Goal: Use online tool/utility: Utilize a website feature to perform a specific function

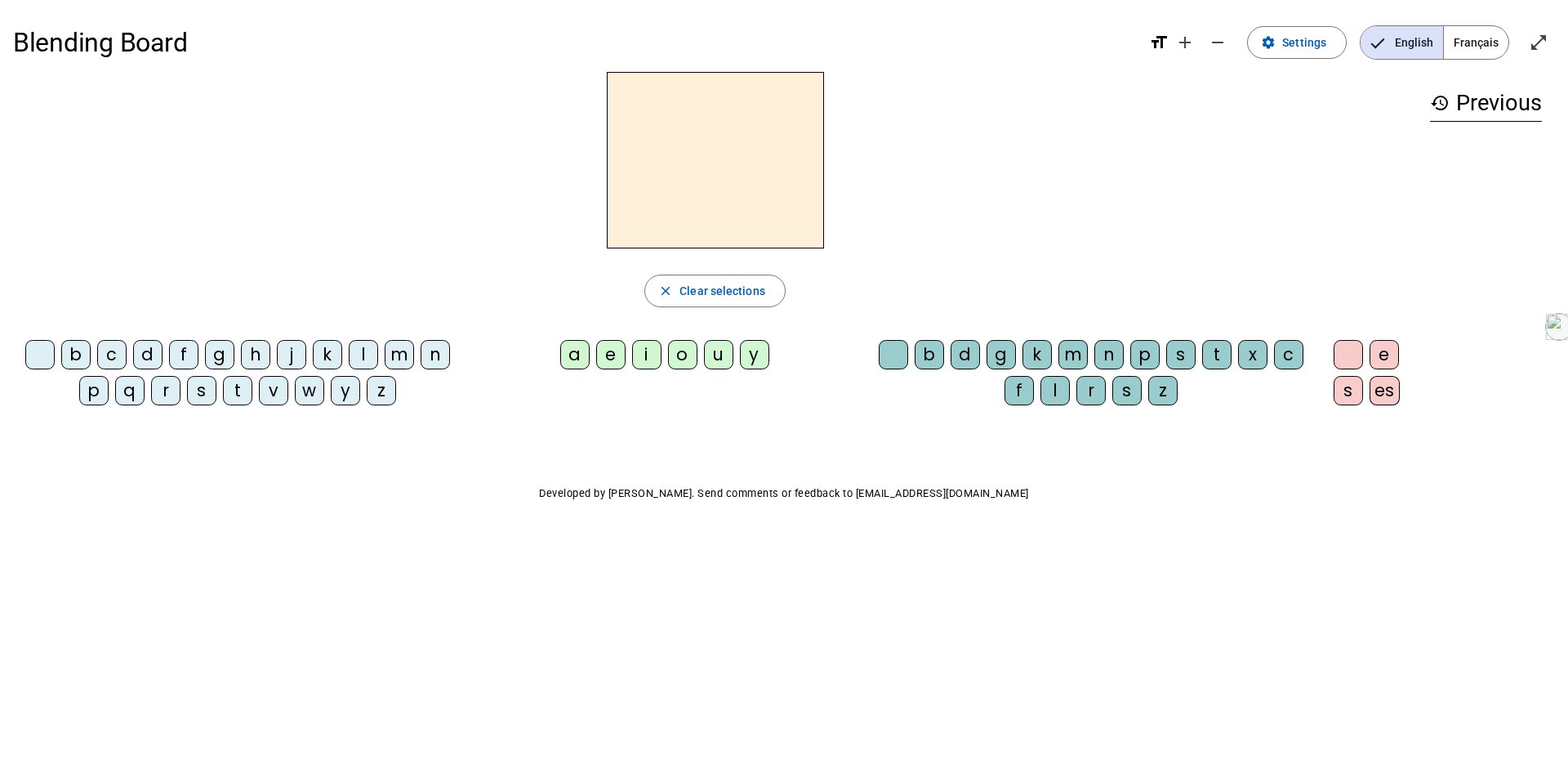
click at [649, 354] on div "i" at bounding box center [647, 354] width 29 height 29
click at [1048, 389] on div "l" at bounding box center [1056, 390] width 29 height 29
click at [409, 350] on div "m" at bounding box center [399, 354] width 29 height 29
click at [577, 345] on div "a" at bounding box center [575, 354] width 29 height 29
click at [889, 366] on div at bounding box center [893, 354] width 29 height 29
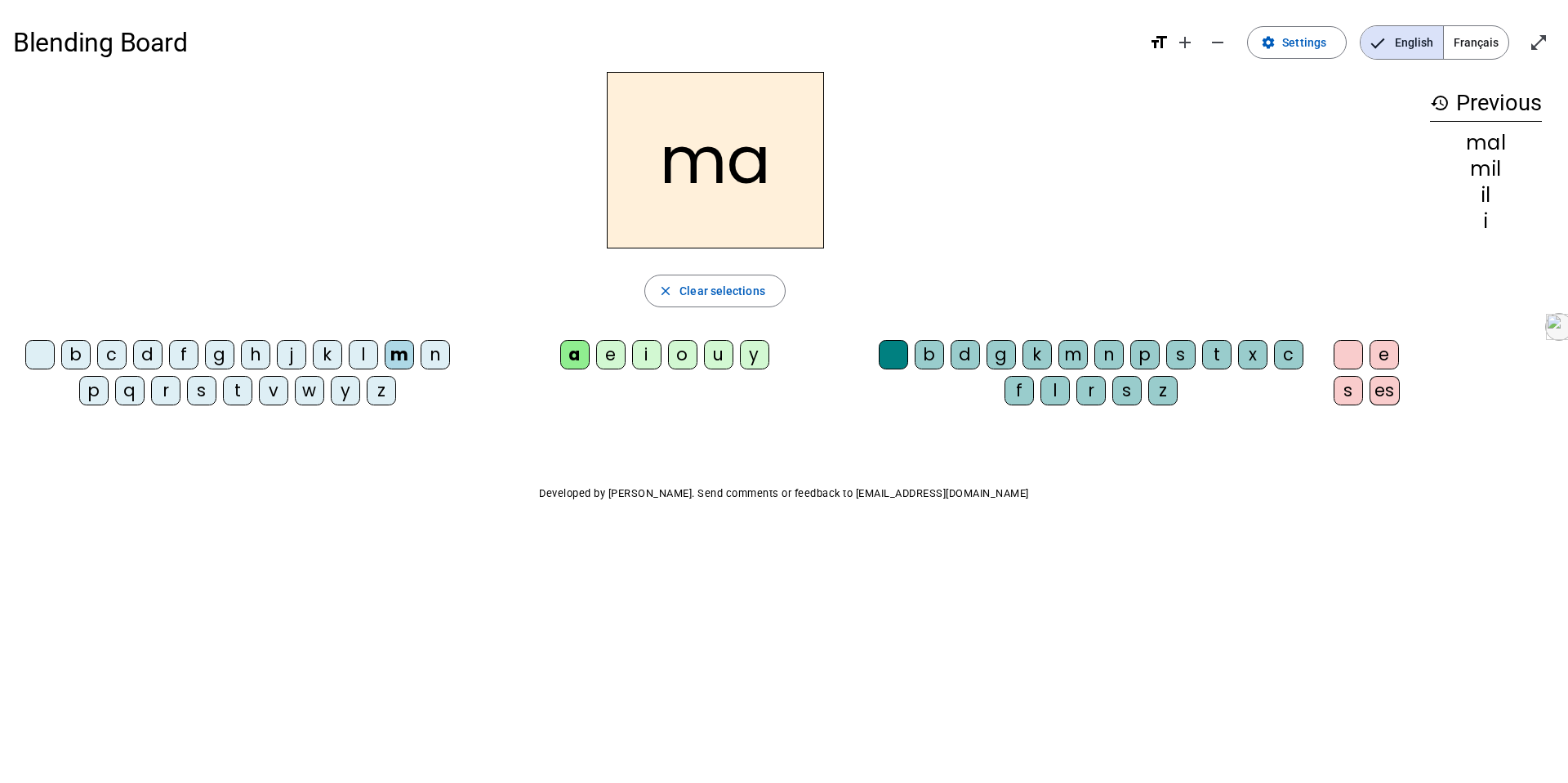
click at [363, 359] on div "l" at bounding box center [363, 354] width 29 height 29
click at [724, 350] on div "u" at bounding box center [719, 354] width 29 height 29
click at [150, 353] on div "d" at bounding box center [148, 354] width 29 height 29
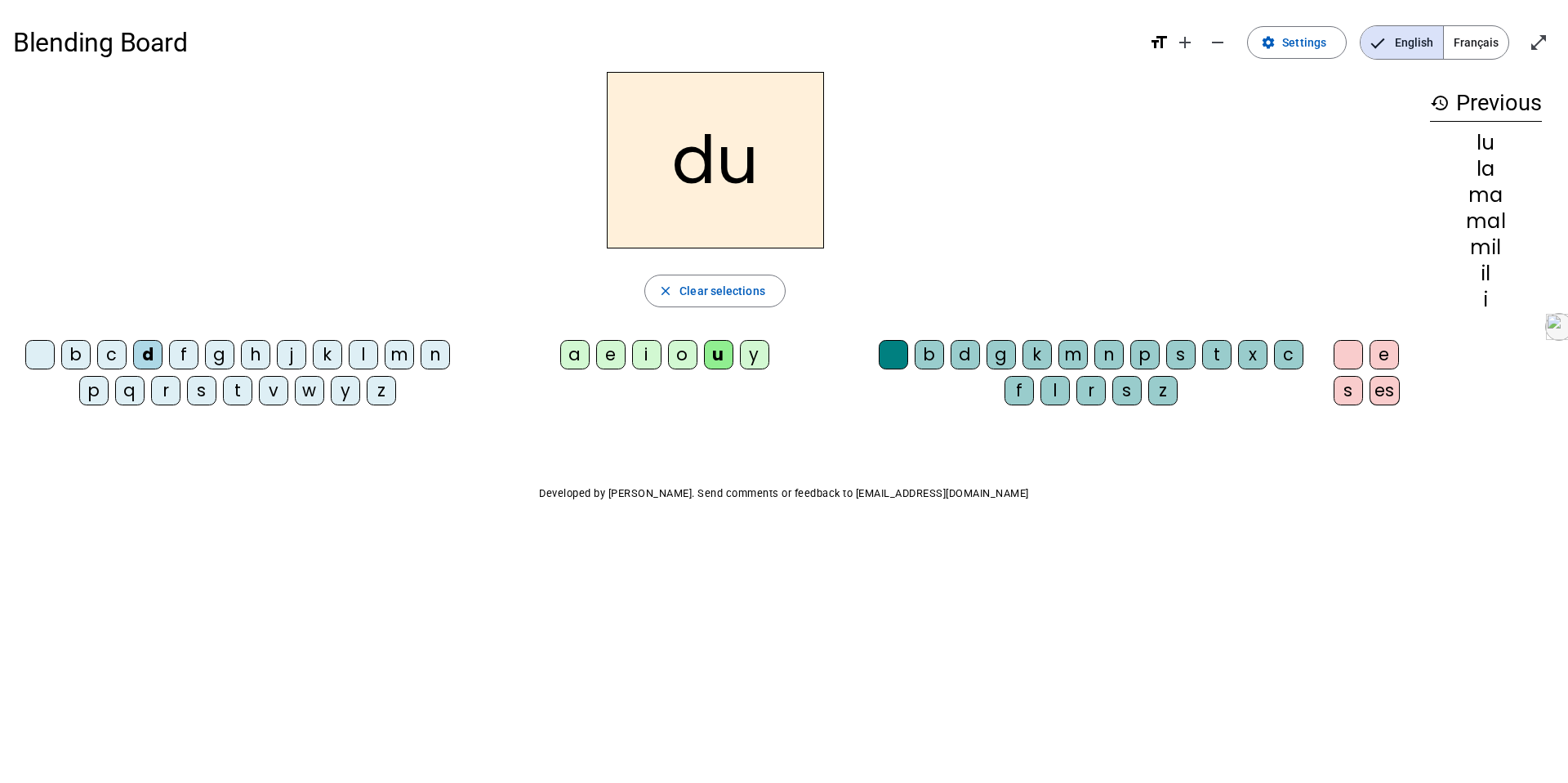
click at [245, 388] on div "t" at bounding box center [237, 390] width 29 height 29
click at [612, 358] on div "e" at bounding box center [611, 354] width 29 height 29
click at [83, 351] on div "b" at bounding box center [76, 354] width 29 height 29
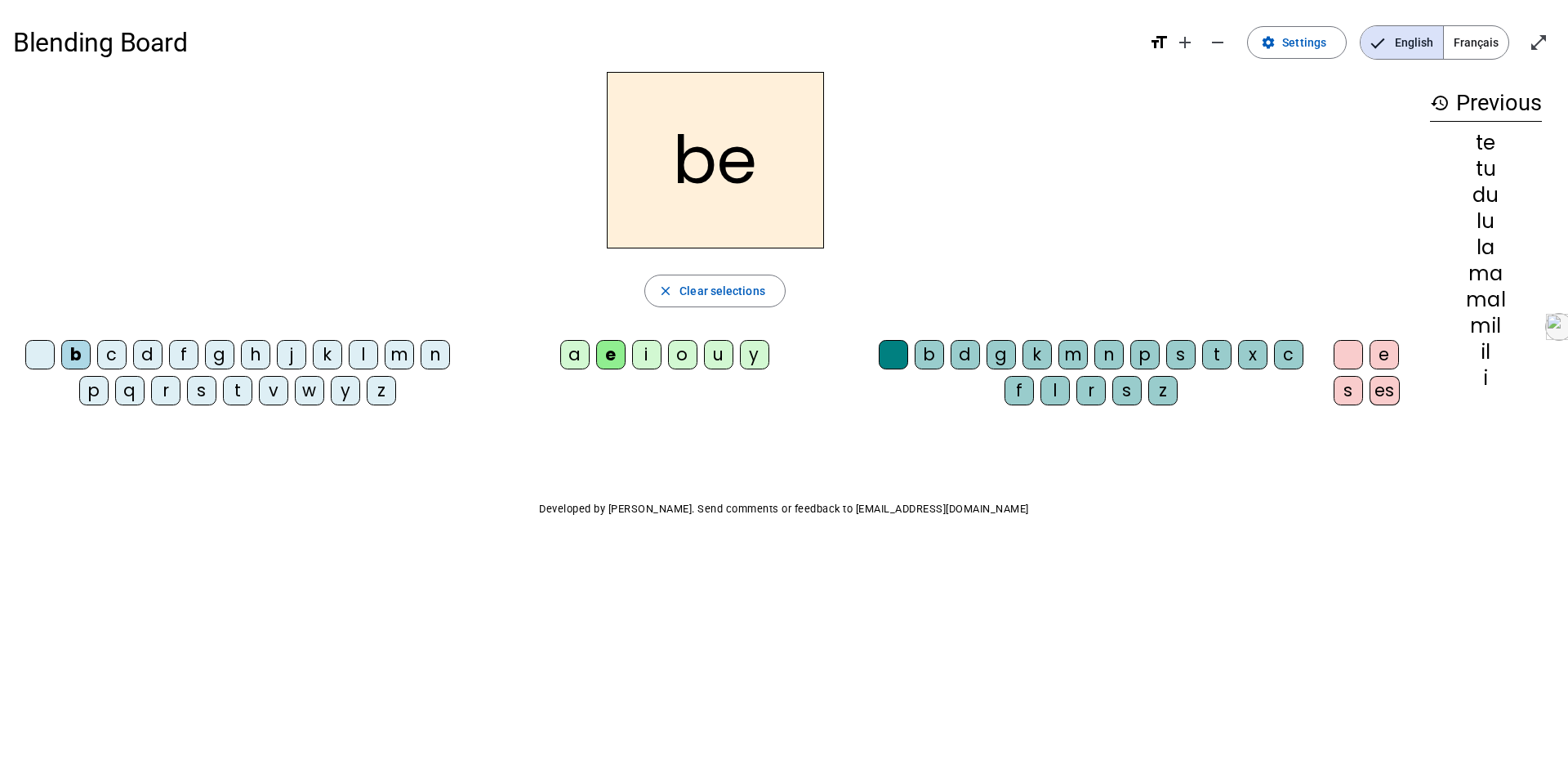
click at [159, 354] on div "d" at bounding box center [148, 354] width 29 height 29
click at [289, 358] on div "j" at bounding box center [291, 354] width 29 height 29
